Goal: Navigation & Orientation: Find specific page/section

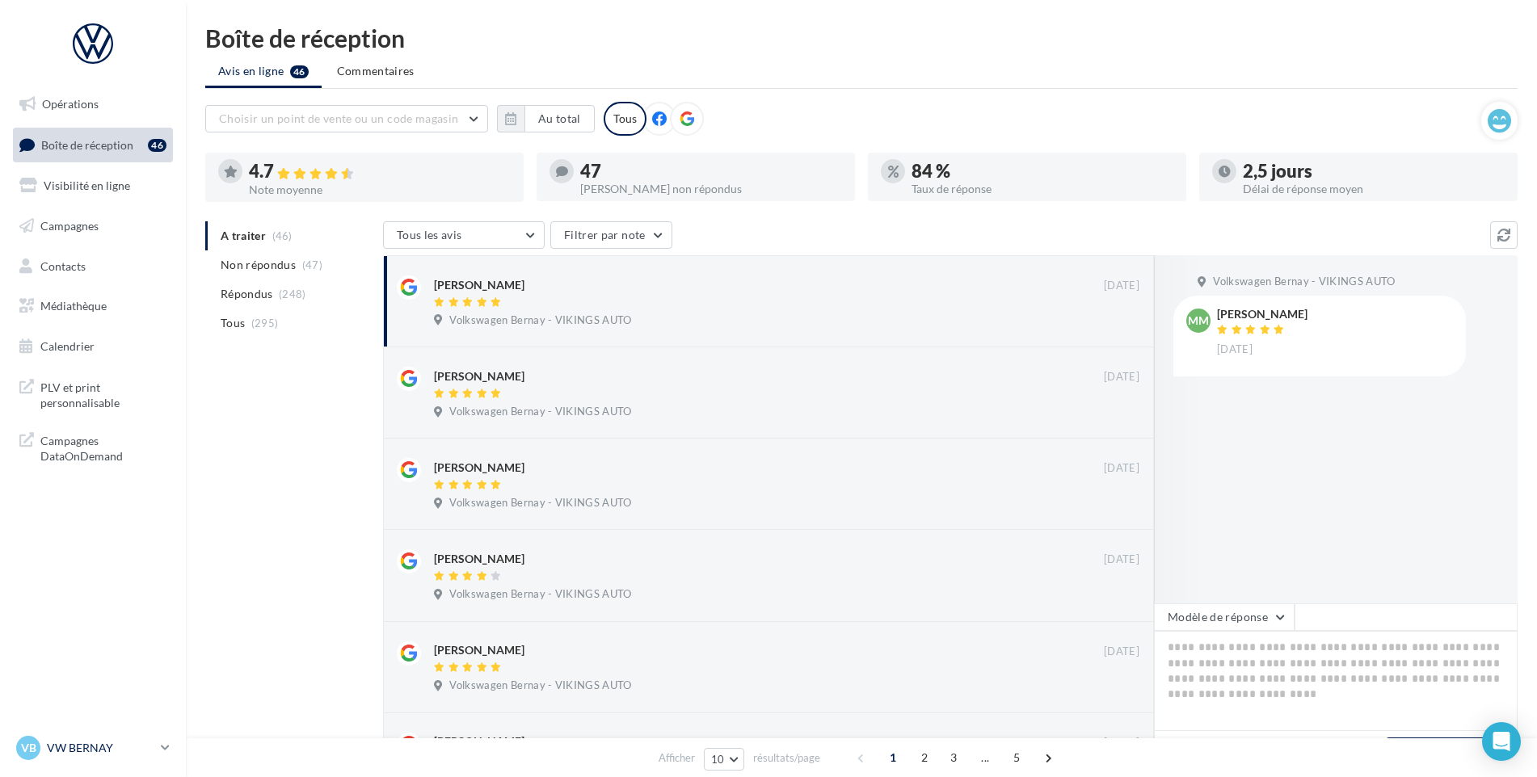
click at [88, 750] on p "VW BERNAY" at bounding box center [100, 748] width 107 height 16
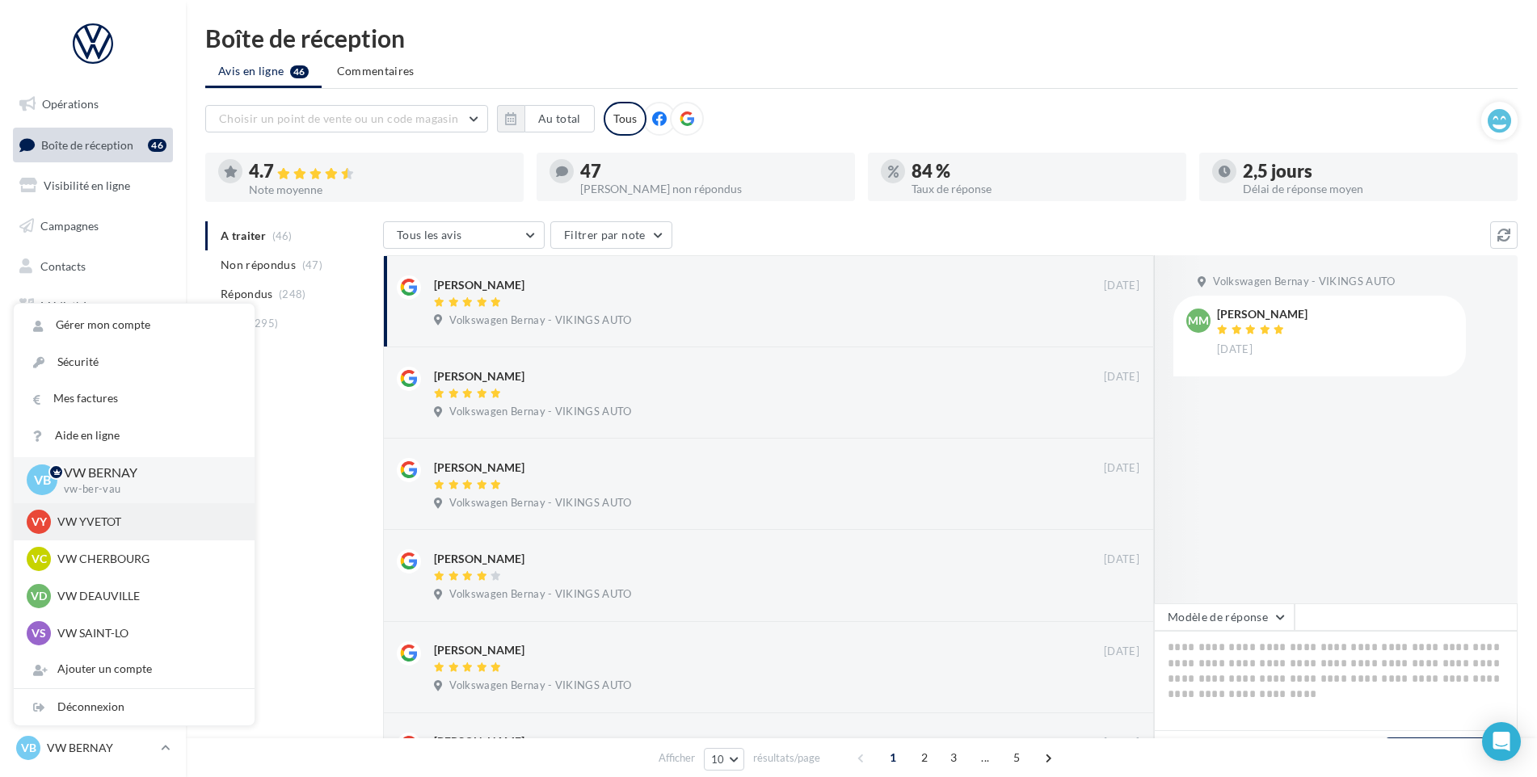
click at [120, 537] on div "VY VW YVETOT vw-yve-vau" at bounding box center [134, 521] width 241 height 37
click at [123, 533] on div "VY VW YVETOT vw-yve-vau" at bounding box center [134, 522] width 215 height 24
